Goal: Task Accomplishment & Management: Use online tool/utility

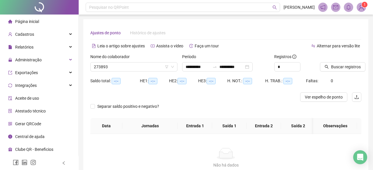
type input "**********"
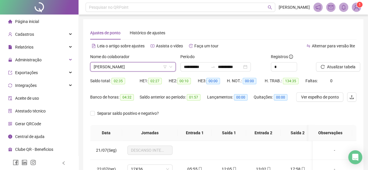
scroll to position [260, 0]
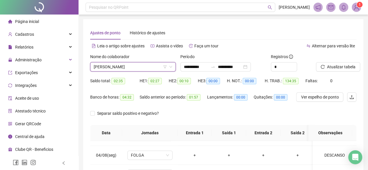
click at [112, 67] on span "[PERSON_NAME]" at bounding box center [133, 67] width 79 height 9
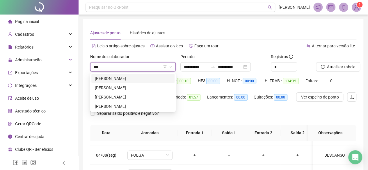
type input "****"
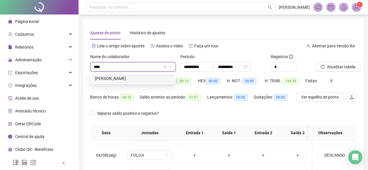
click at [112, 78] on div "ELIS REGINA VILELA DA SILVA" at bounding box center [133, 78] width 76 height 6
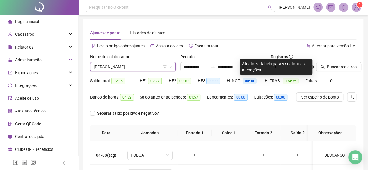
click at [337, 61] on div at bounding box center [329, 58] width 26 height 9
click at [339, 65] on span "Buscar registros" at bounding box center [342, 67] width 30 height 6
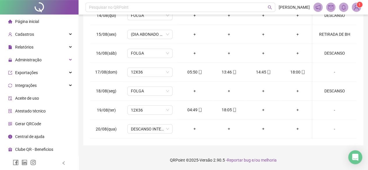
scroll to position [464, 0]
click at [118, 157] on footer "QRPoint © 2025 - Versão 2.90.5 - Reportar bug e/ou melhoria" at bounding box center [224, 160] width 290 height 20
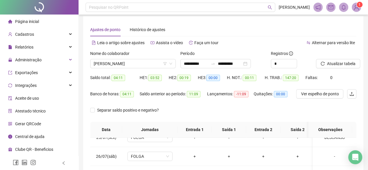
scroll to position [0, 0]
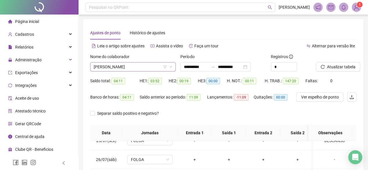
click at [172, 67] on icon "down" at bounding box center [170, 67] width 3 height 2
